Goal: Information Seeking & Learning: Learn about a topic

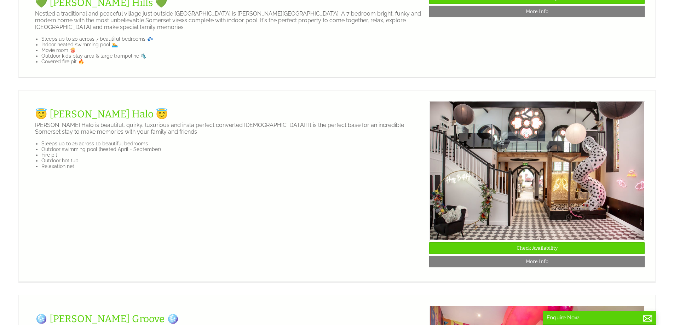
scroll to position [601, 0]
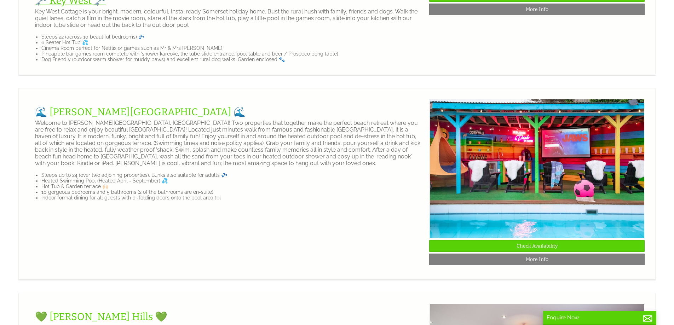
click at [69, 6] on link "🗝️ Key West 🗝️" at bounding box center [70, 1] width 71 height 12
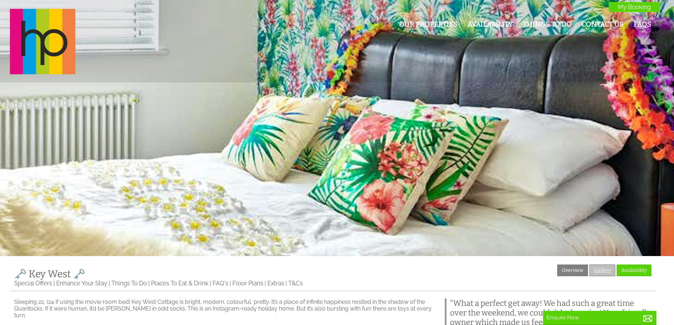
click at [599, 272] on link "Gallery" at bounding box center [602, 270] width 26 height 12
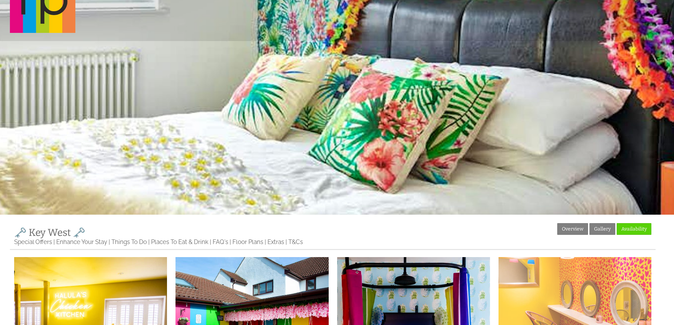
scroll to position [106, 0]
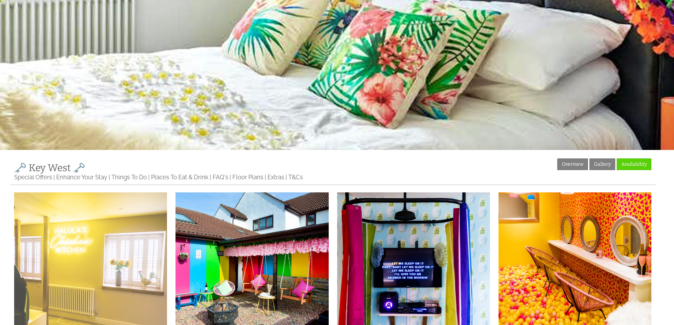
click at [35, 244] on img at bounding box center [90, 268] width 153 height 153
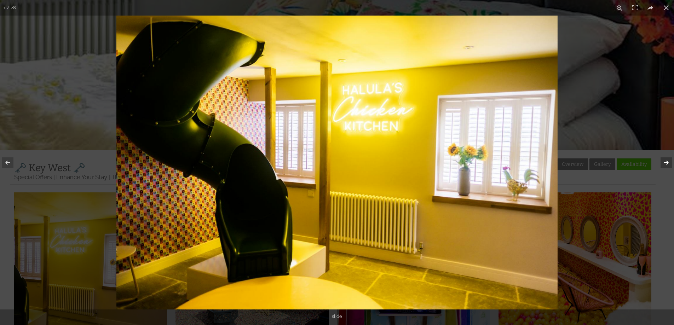
click at [665, 164] on button at bounding box center [661, 162] width 25 height 35
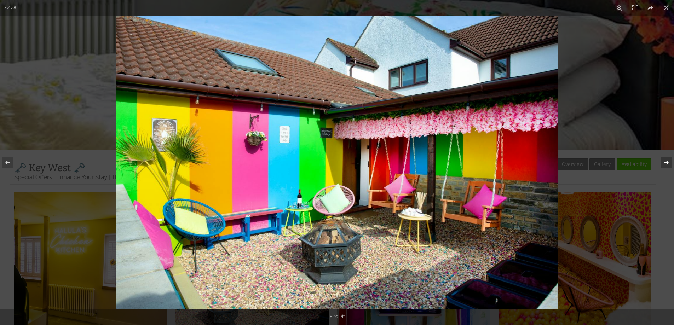
click at [665, 164] on button at bounding box center [661, 162] width 25 height 35
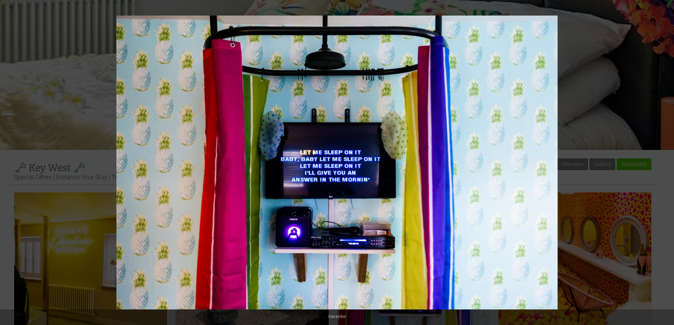
click at [665, 164] on button at bounding box center [661, 162] width 25 height 35
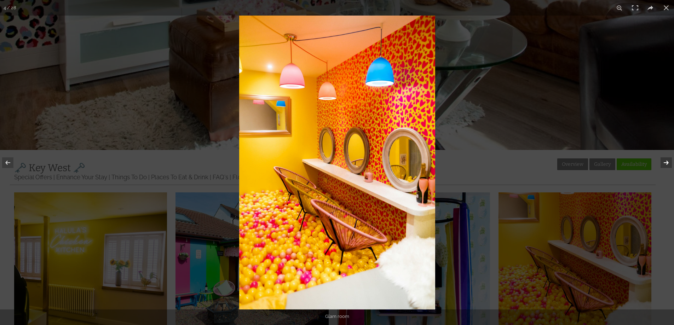
click at [665, 167] on button at bounding box center [661, 162] width 25 height 35
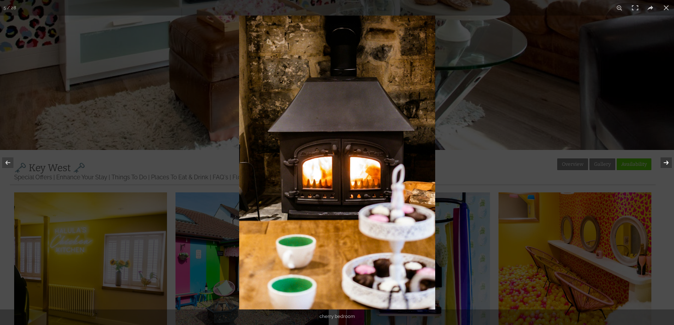
click at [665, 166] on button at bounding box center [661, 162] width 25 height 35
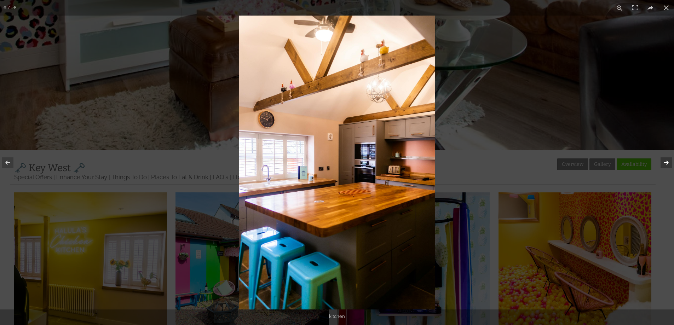
click at [665, 166] on button at bounding box center [661, 162] width 25 height 35
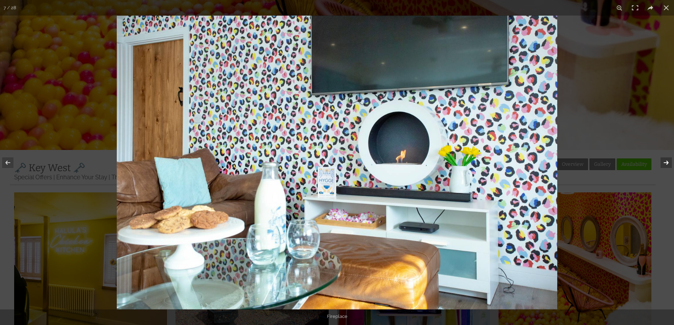
click at [665, 166] on button at bounding box center [661, 162] width 25 height 35
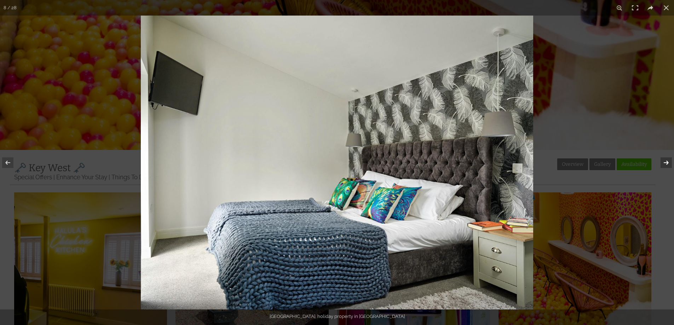
click at [665, 166] on button at bounding box center [661, 162] width 25 height 35
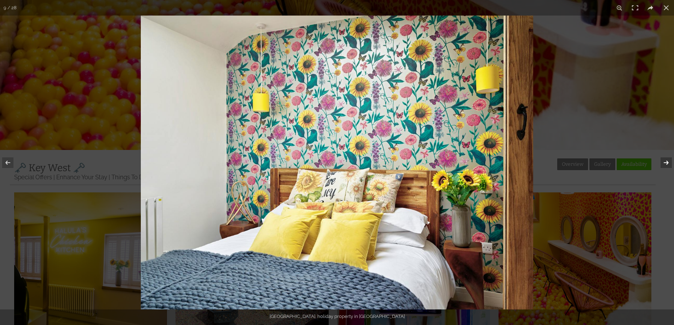
click at [665, 166] on button at bounding box center [661, 162] width 25 height 35
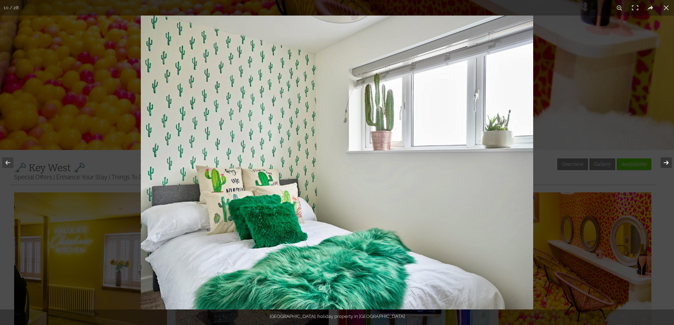
click at [665, 166] on button at bounding box center [661, 162] width 25 height 35
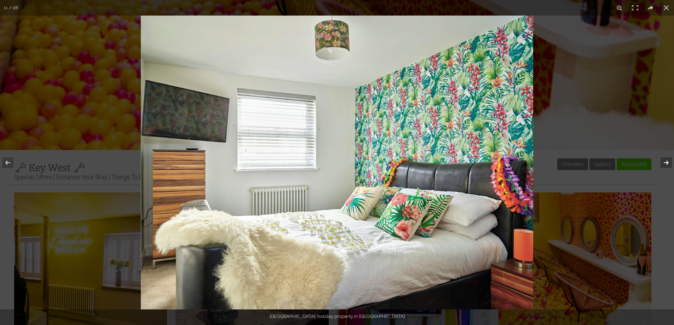
click at [665, 166] on button at bounding box center [661, 162] width 25 height 35
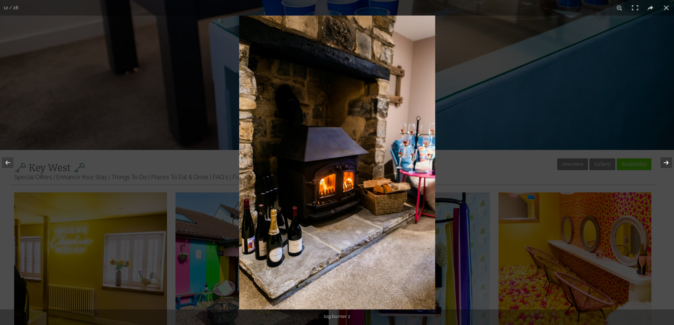
click at [665, 166] on button at bounding box center [661, 162] width 25 height 35
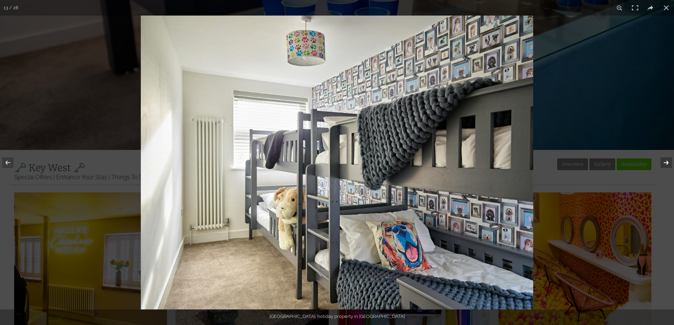
click at [665, 166] on button at bounding box center [661, 162] width 25 height 35
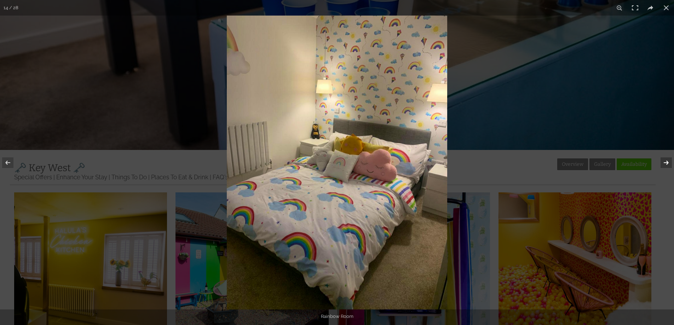
click at [665, 166] on button at bounding box center [661, 162] width 25 height 35
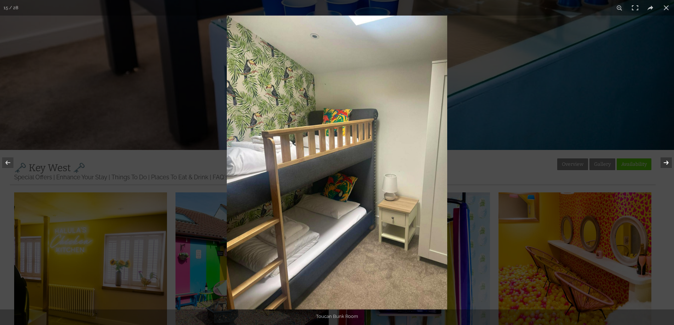
click at [665, 166] on button at bounding box center [661, 162] width 25 height 35
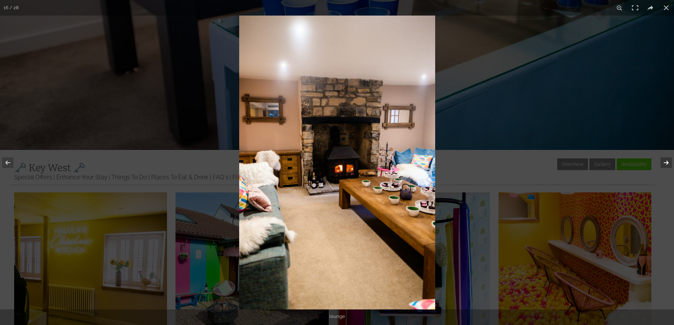
click at [665, 166] on button at bounding box center [661, 162] width 25 height 35
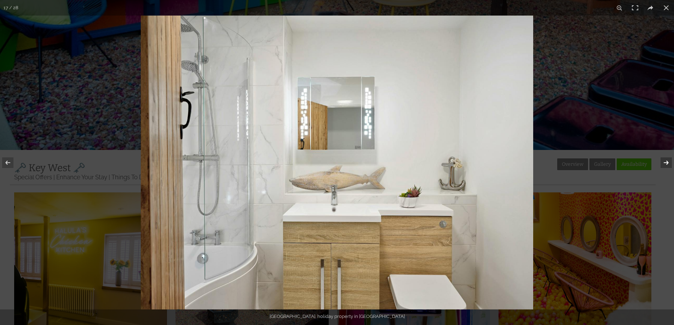
click at [665, 166] on button at bounding box center [661, 162] width 25 height 35
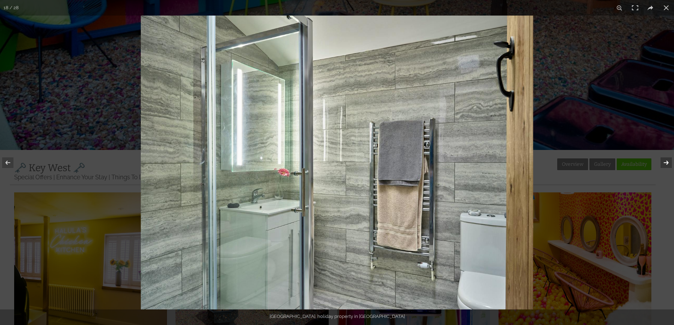
click at [665, 166] on button at bounding box center [661, 162] width 25 height 35
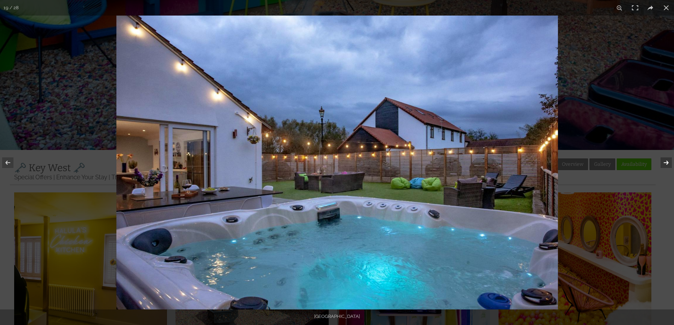
click at [665, 166] on button at bounding box center [661, 162] width 25 height 35
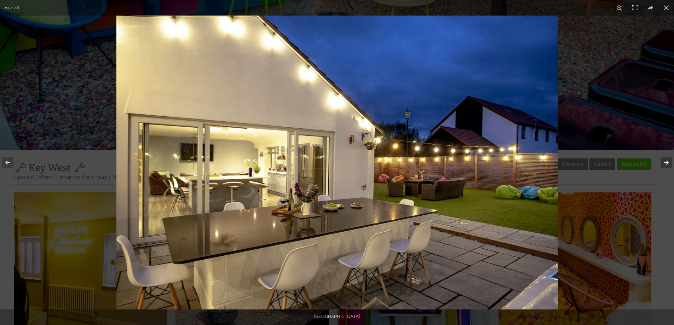
click at [665, 166] on button at bounding box center [661, 162] width 25 height 35
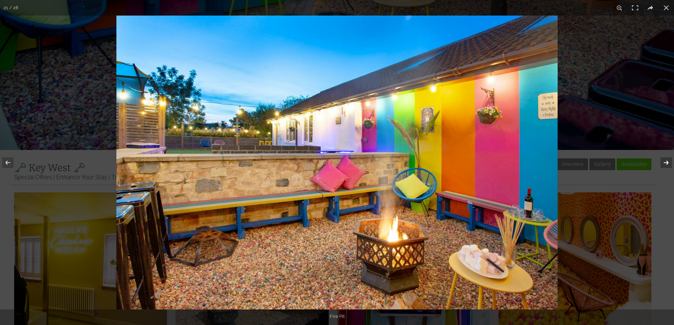
click at [665, 166] on button at bounding box center [661, 162] width 25 height 35
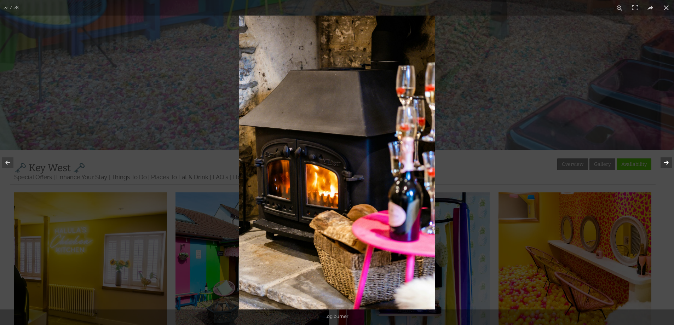
click at [665, 166] on button at bounding box center [661, 162] width 25 height 35
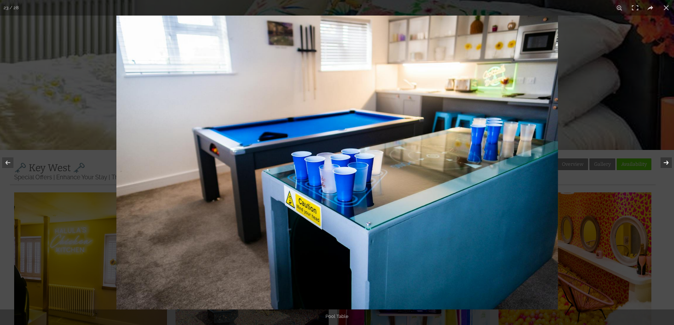
click at [665, 166] on button at bounding box center [661, 162] width 25 height 35
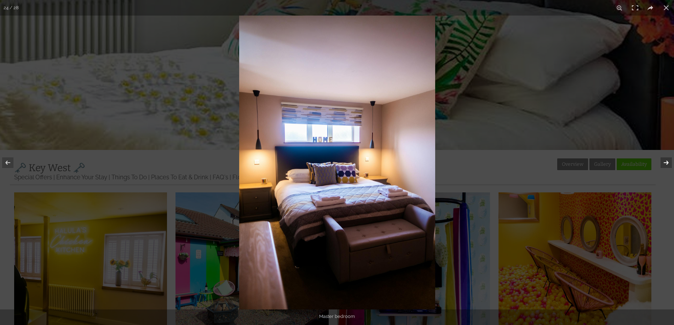
click at [665, 166] on button at bounding box center [661, 162] width 25 height 35
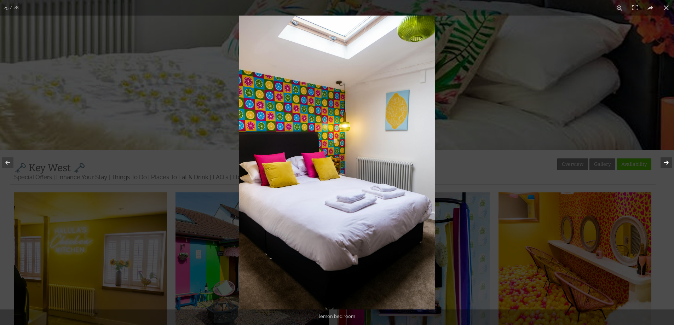
click at [665, 166] on button at bounding box center [661, 162] width 25 height 35
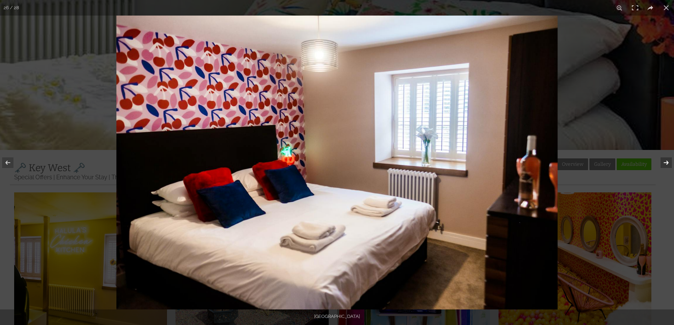
click at [665, 166] on button at bounding box center [661, 162] width 25 height 35
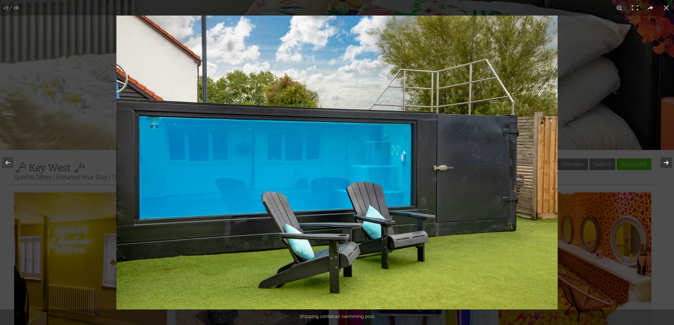
click at [665, 166] on button at bounding box center [661, 162] width 25 height 35
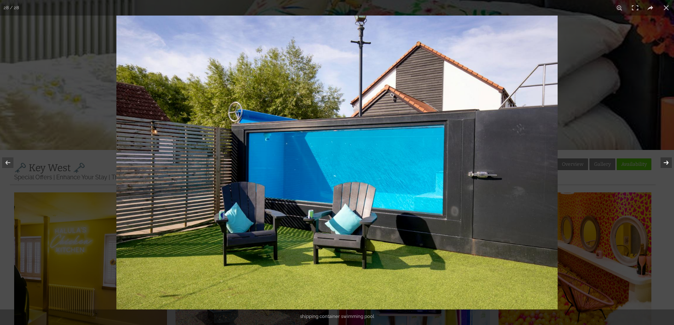
click at [665, 166] on button at bounding box center [661, 162] width 25 height 35
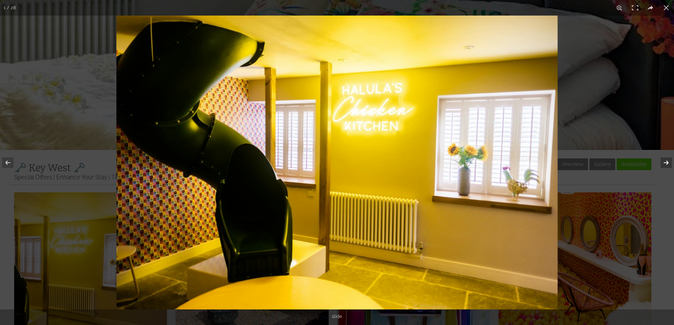
click at [665, 166] on button at bounding box center [661, 162] width 25 height 35
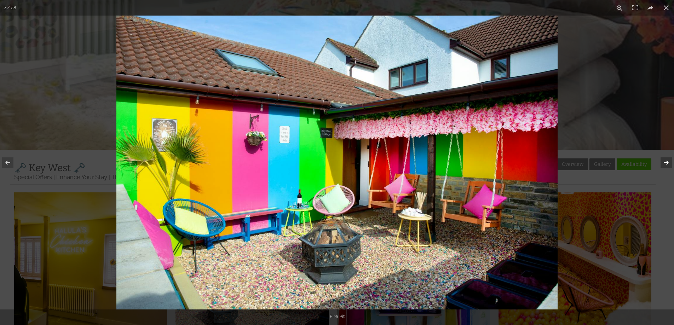
click at [665, 166] on button at bounding box center [661, 162] width 25 height 35
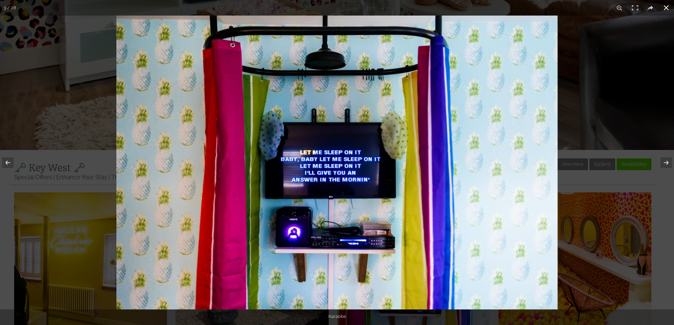
click at [565, 23] on div at bounding box center [453, 178] width 674 height 325
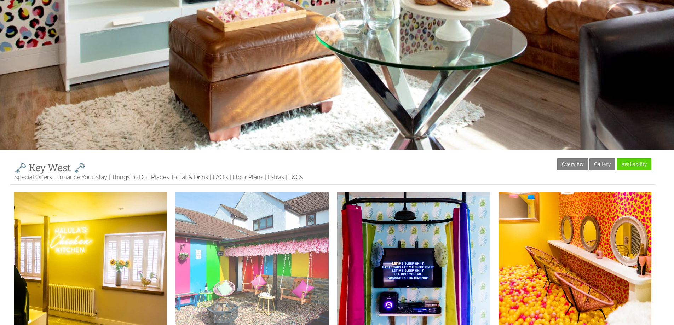
scroll to position [0, 0]
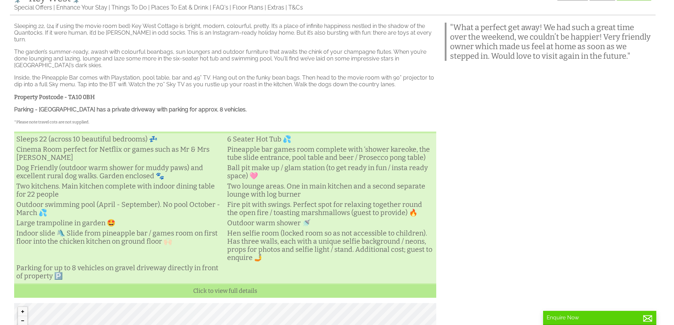
scroll to position [263, 0]
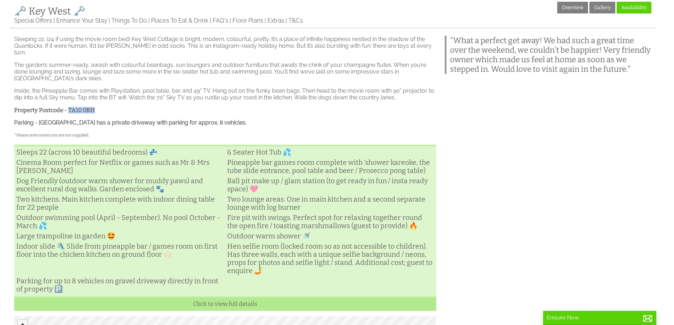
drag, startPoint x: 68, startPoint y: 110, endPoint x: 94, endPoint y: 111, distance: 25.9
click at [94, 111] on strong "Property Postcode - TA10 0BH" at bounding box center [54, 110] width 81 height 7
copy strong "TA10 0BH"
